Goal: Information Seeking & Learning: Learn about a topic

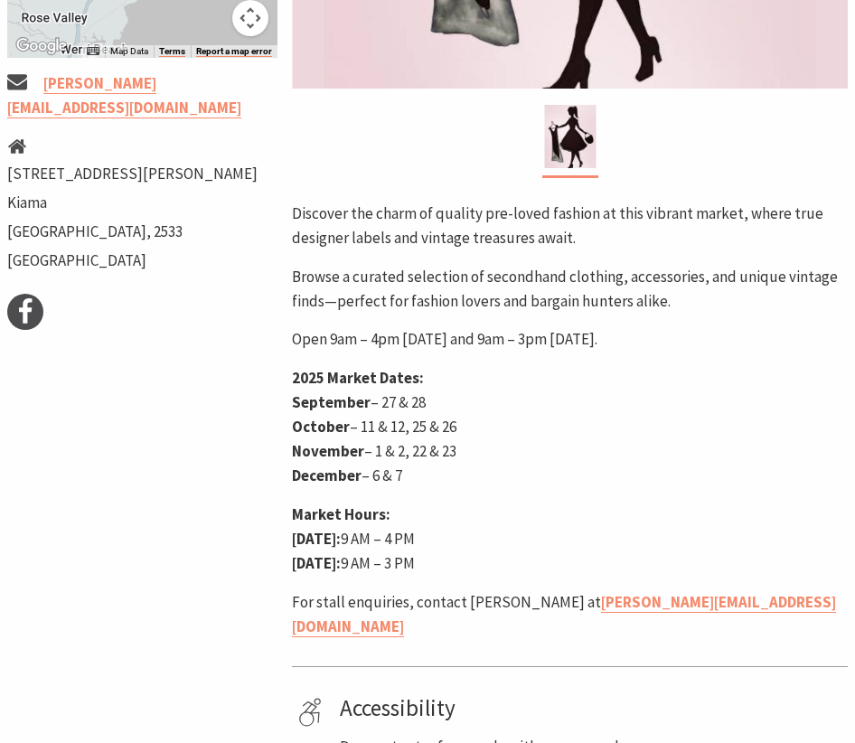
scroll to position [765, 0]
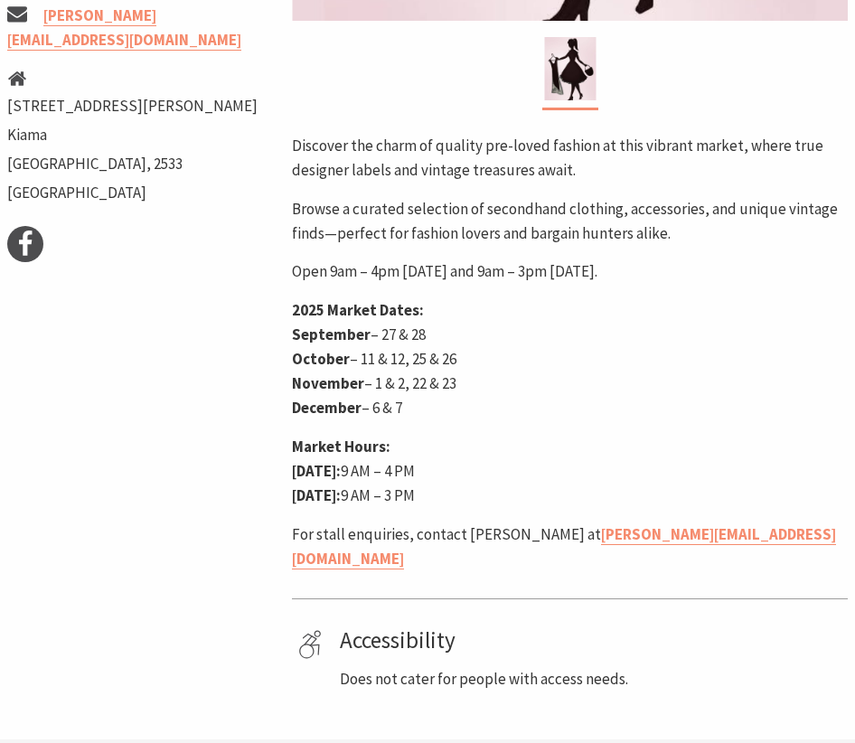
click at [320, 340] on strong "September" at bounding box center [331, 334] width 79 height 20
click at [321, 360] on strong "October" at bounding box center [321, 359] width 58 height 20
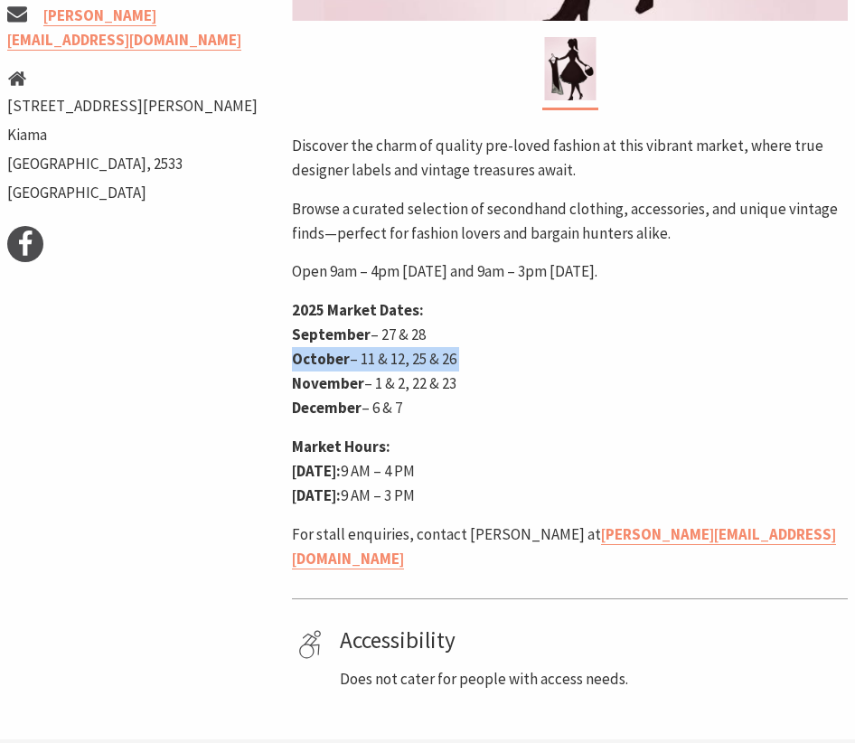
click at [321, 360] on strong "October" at bounding box center [321, 359] width 58 height 20
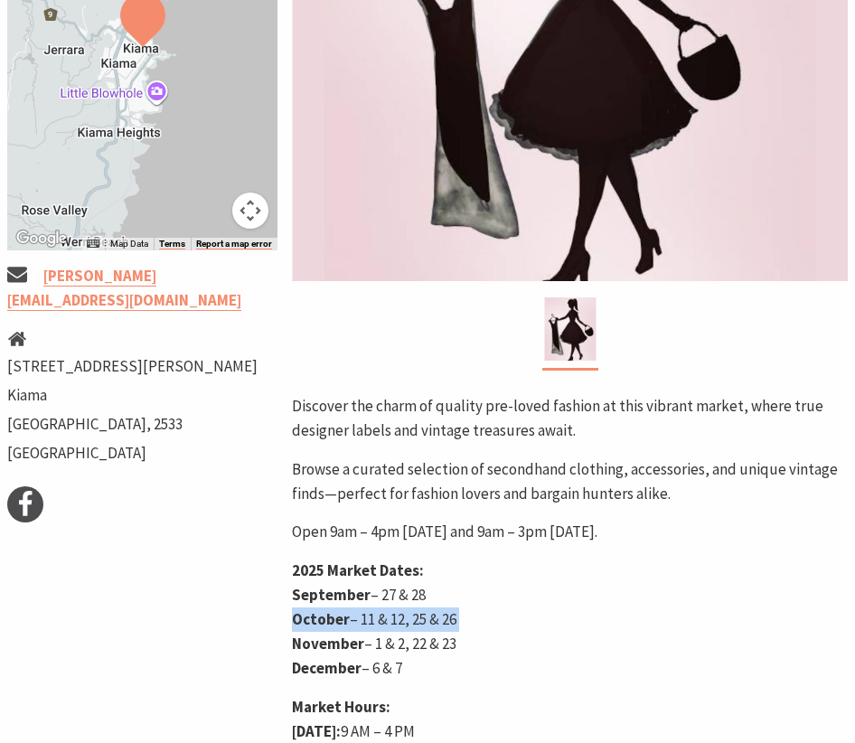
scroll to position [502, 0]
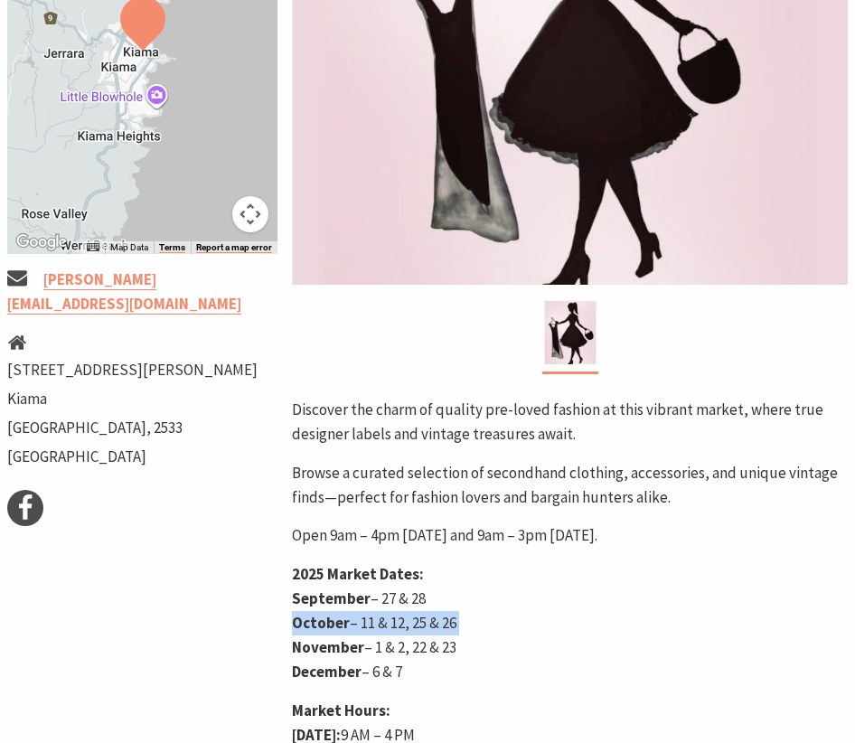
click at [253, 215] on button "Map camera controls" at bounding box center [250, 214] width 36 height 36
click at [202, 207] on button "Zoom out" at bounding box center [205, 214] width 36 height 36
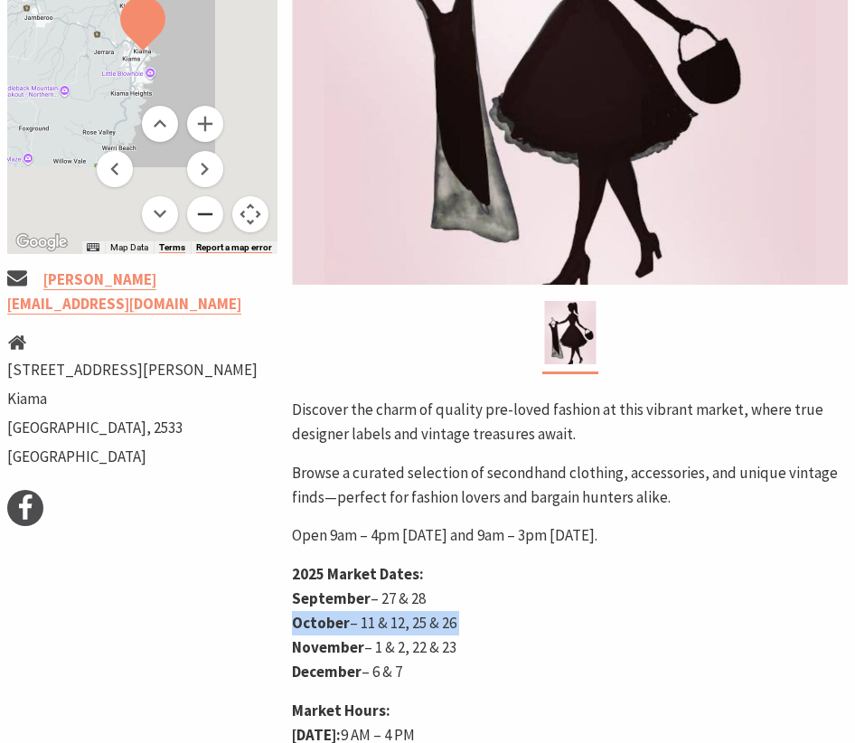
click at [202, 207] on button "Zoom out" at bounding box center [205, 214] width 36 height 36
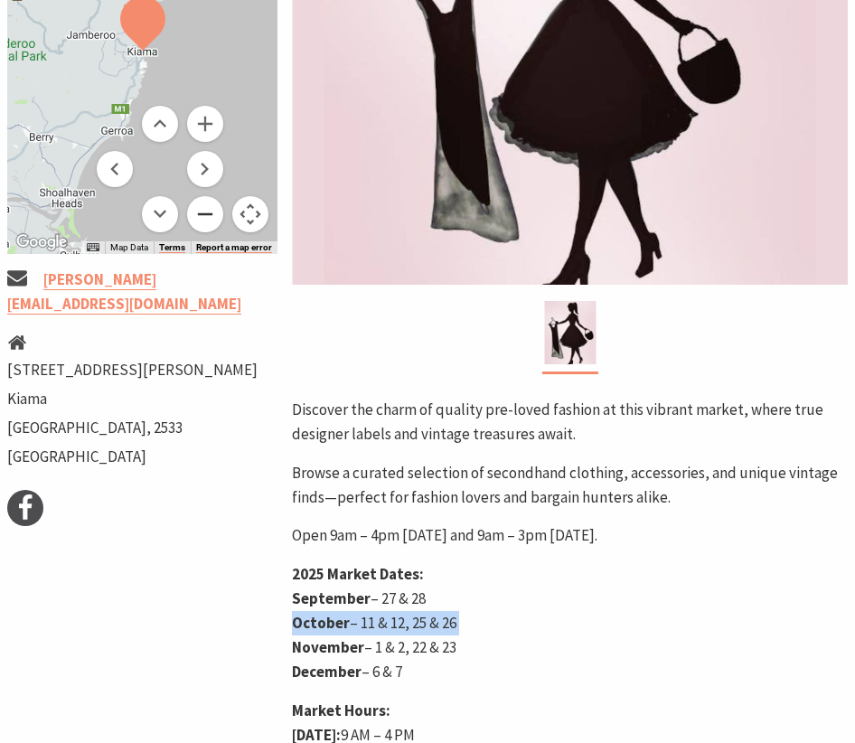
click at [202, 207] on button "Zoom out" at bounding box center [205, 214] width 36 height 36
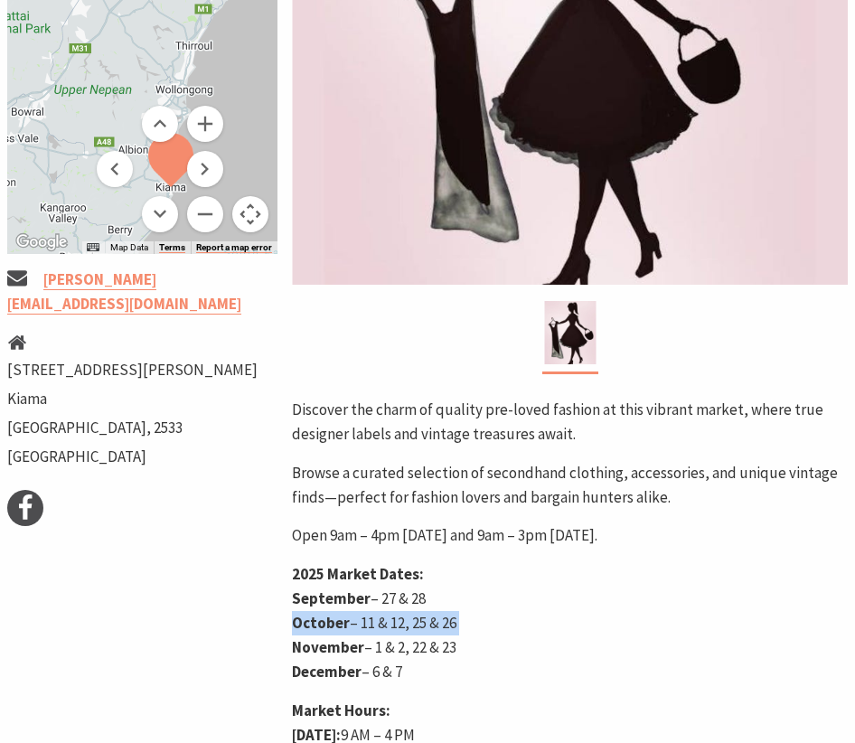
drag, startPoint x: 136, startPoint y: 35, endPoint x: 169, endPoint y: 179, distance: 147.3
click at [169, 179] on div "Map Data Map data ©2025 Google Map data ©2025 Google 10 km Click to toggle betw…" at bounding box center [142, 50] width 270 height 407
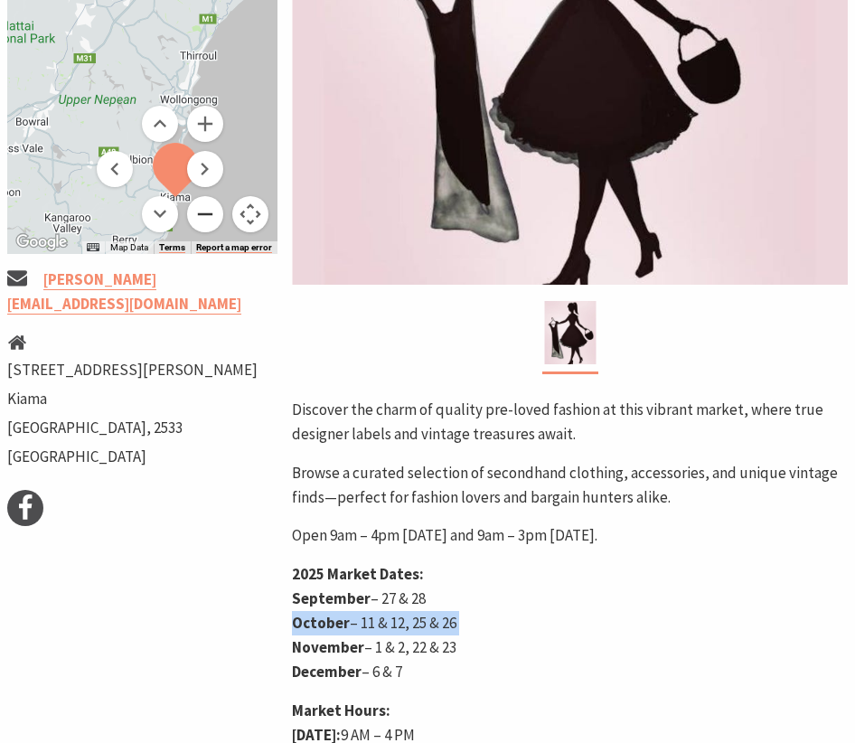
click at [206, 212] on button "Zoom out" at bounding box center [205, 214] width 36 height 36
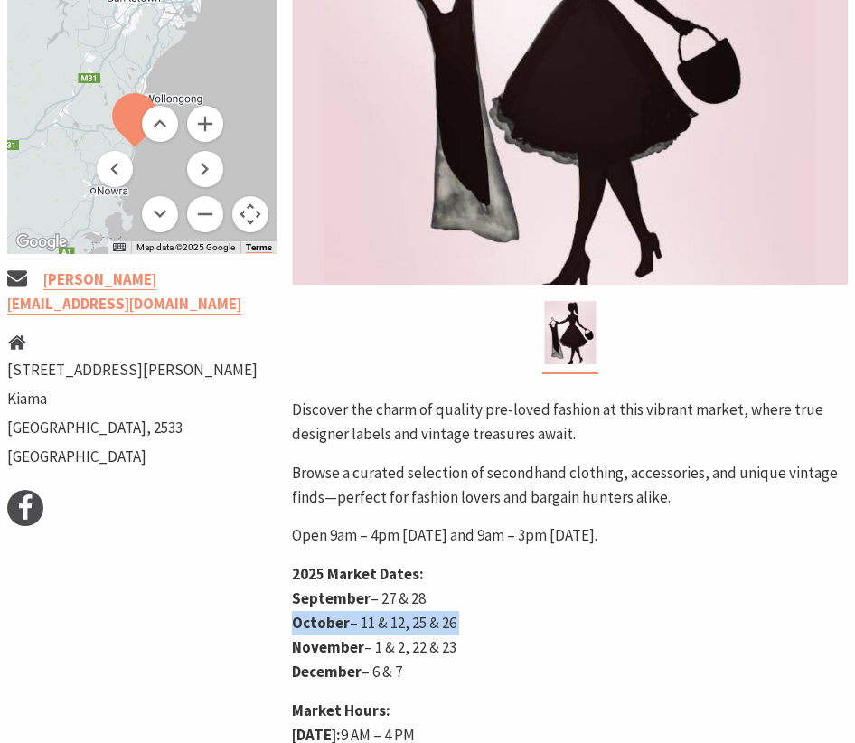
drag, startPoint x: 114, startPoint y: 90, endPoint x: 89, endPoint y: 114, distance: 33.9
click at [89, 114] on div at bounding box center [142, 50] width 270 height 407
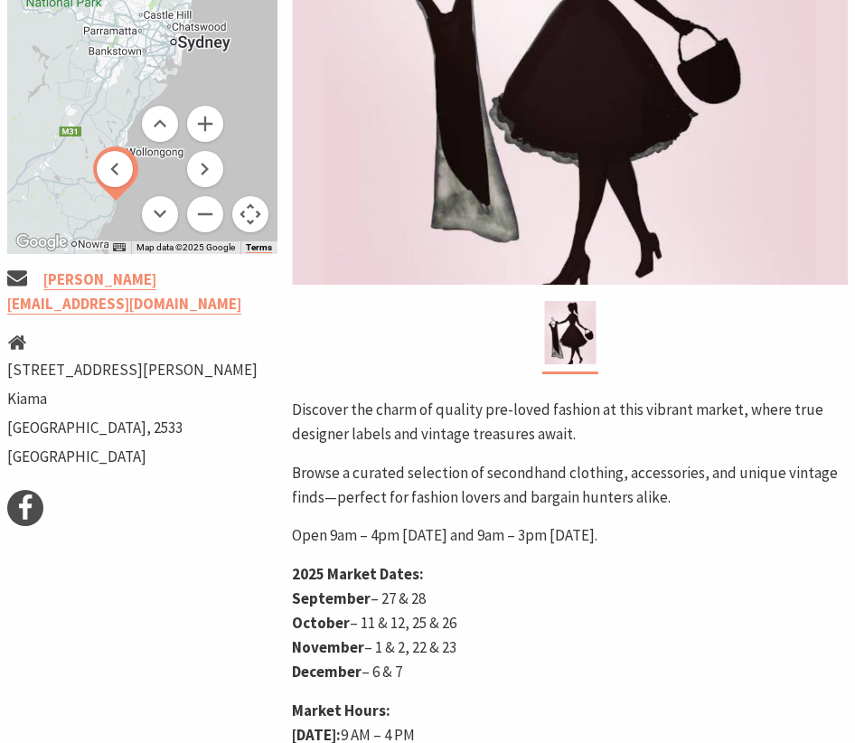
drag, startPoint x: 146, startPoint y: 91, endPoint x: 116, endPoint y: 139, distance: 56.4
click at [116, 139] on div "Map Data Map data ©2025 Google Map data ©2025 Google 20 km Click to toggle betw…" at bounding box center [142, 50] width 270 height 407
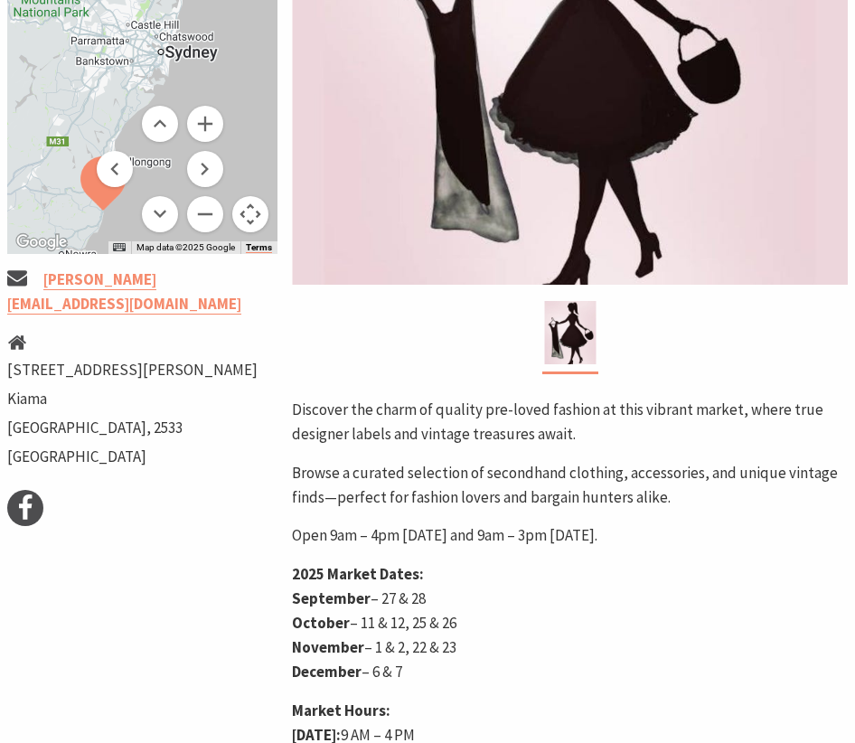
drag, startPoint x: 117, startPoint y: 139, endPoint x: 271, endPoint y: 4, distance: 205.6
click at [271, 4] on div "Map Data Map data ©2025 Google Map data ©2025 Google 20 km Click to toggle betw…" at bounding box center [142, 50] width 270 height 407
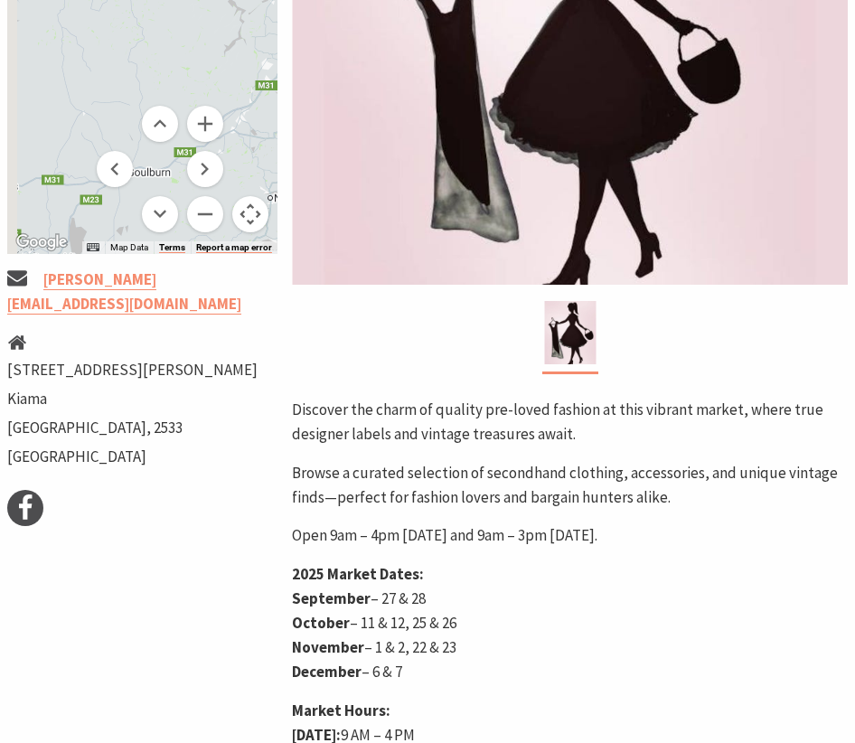
drag, startPoint x: 90, startPoint y: 66, endPoint x: 302, endPoint y: 10, distance: 218.8
click at [302, 10] on div "[DATE] & [DATE] Event Starts: [DATE] ← Move left → Move right ↑ Move up ↓ Move …" at bounding box center [427, 365] width 855 height 1182
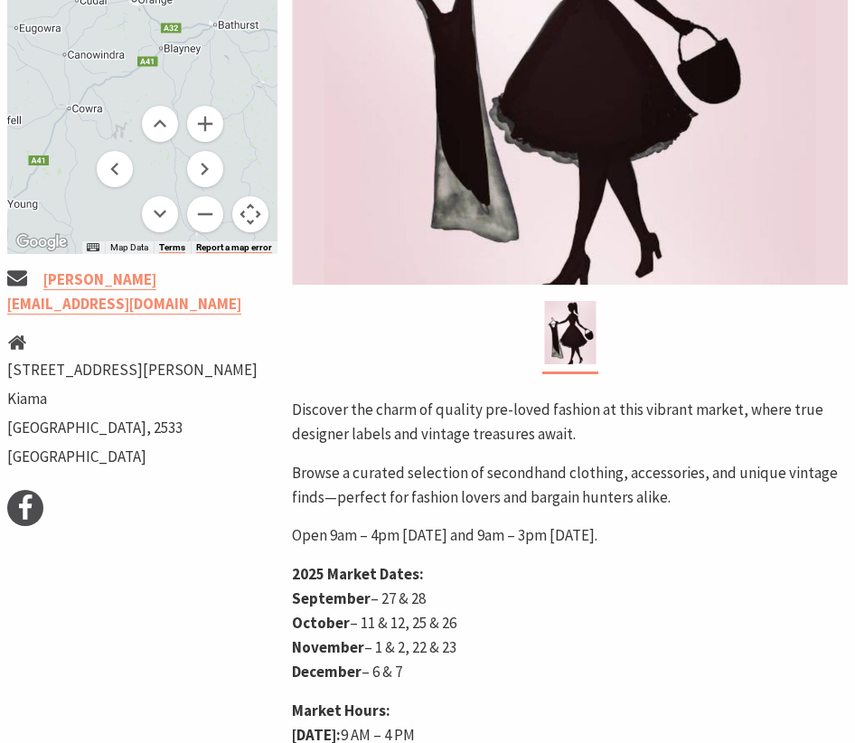
drag, startPoint x: 142, startPoint y: 52, endPoint x: 254, endPoint y: 172, distance: 164.3
click at [254, 172] on div at bounding box center [142, 50] width 270 height 407
click at [214, 221] on button "Zoom out" at bounding box center [205, 214] width 36 height 36
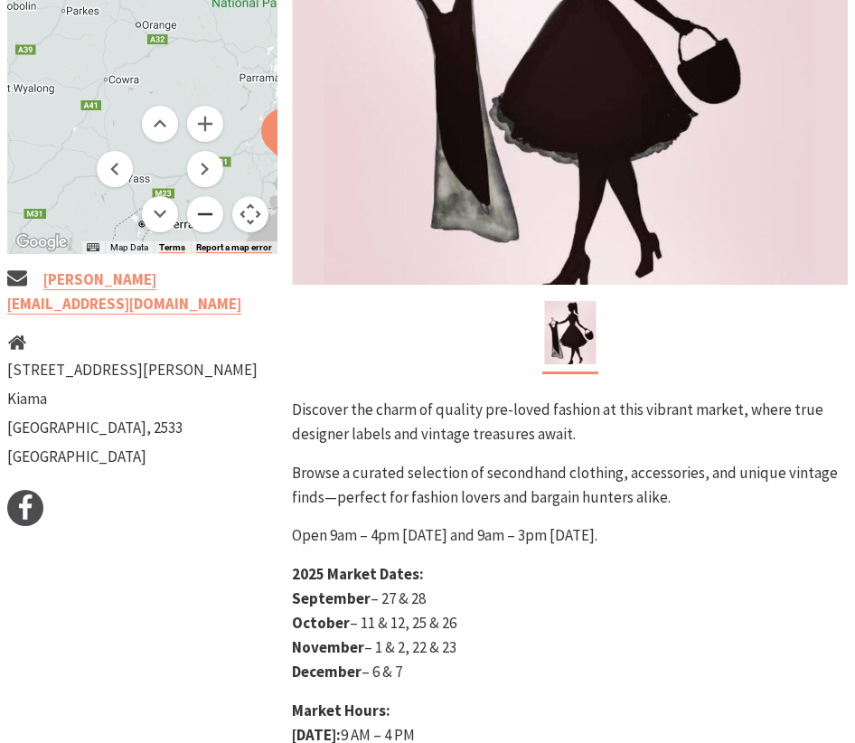
click at [214, 221] on button "Zoom out" at bounding box center [205, 214] width 36 height 36
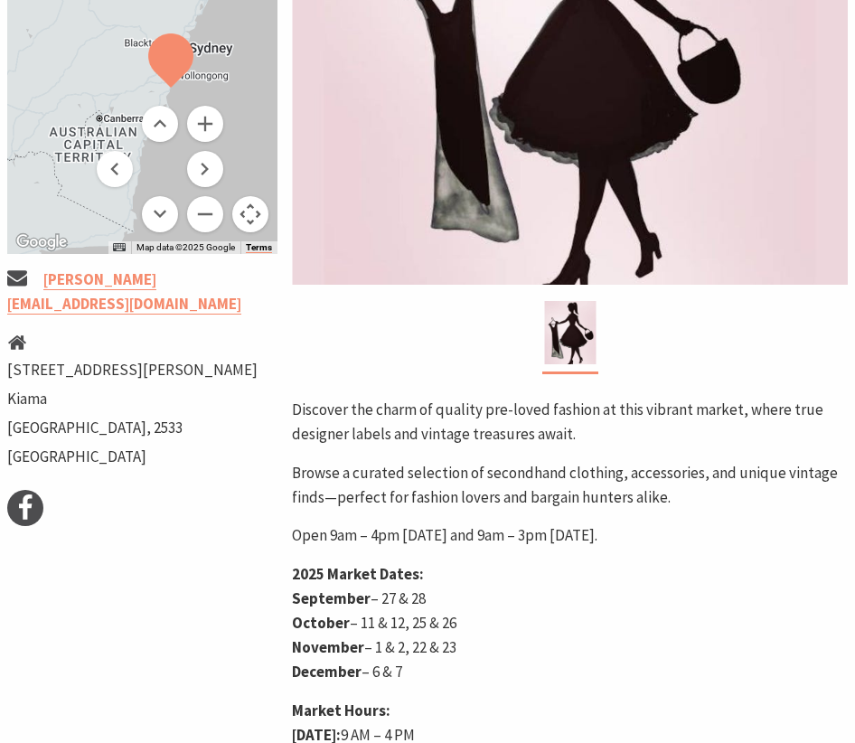
drag, startPoint x: 154, startPoint y: 77, endPoint x: 107, endPoint y: 60, distance: 50.0
click at [107, 60] on div at bounding box center [142, 50] width 270 height 407
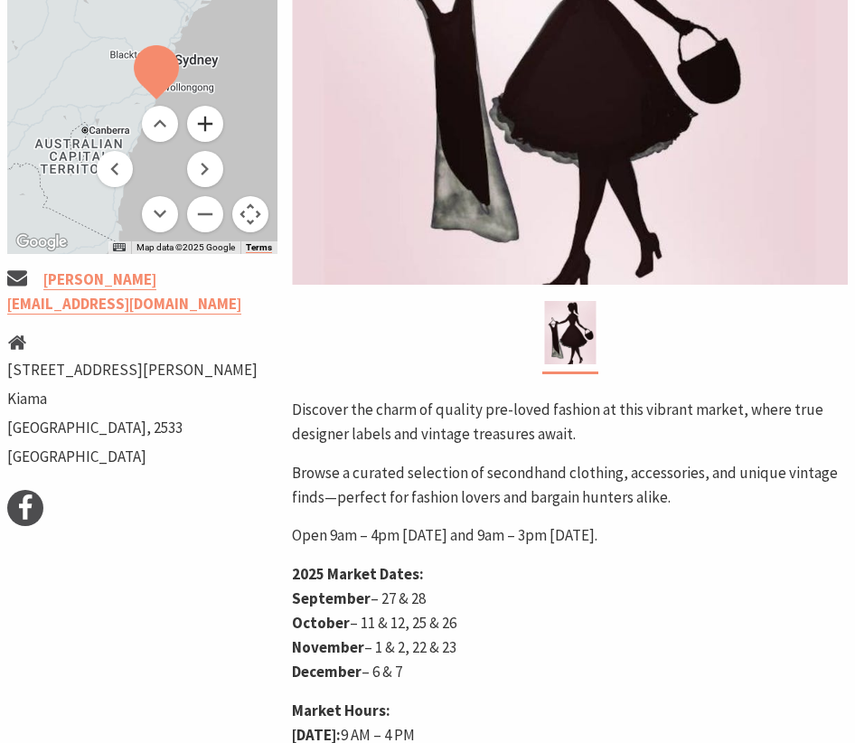
click at [207, 136] on button "Zoom in" at bounding box center [205, 124] width 36 height 36
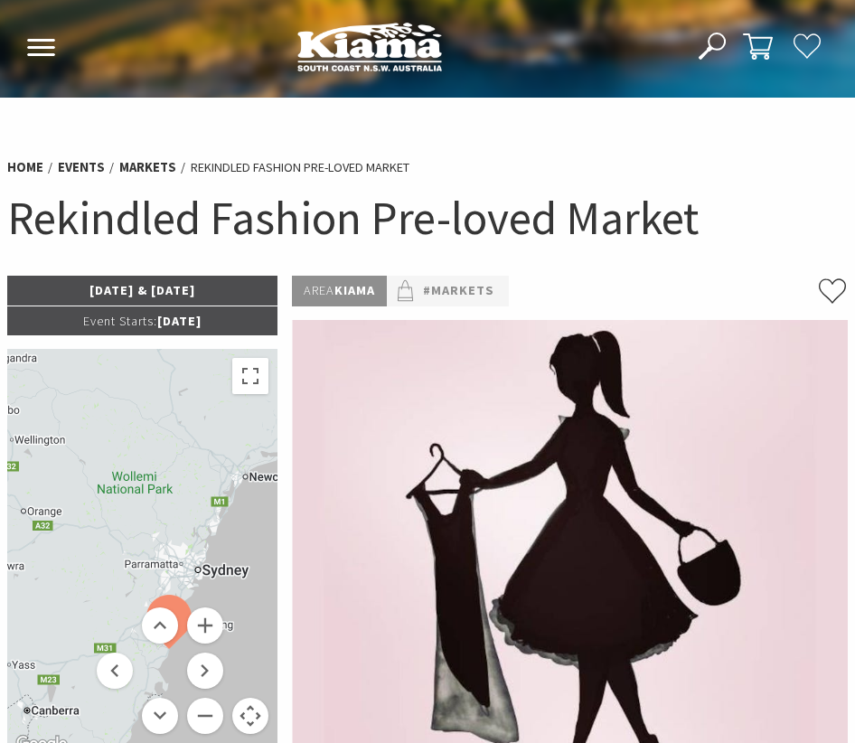
scroll to position [0, 0]
